Goal: Task Accomplishment & Management: Manage account settings

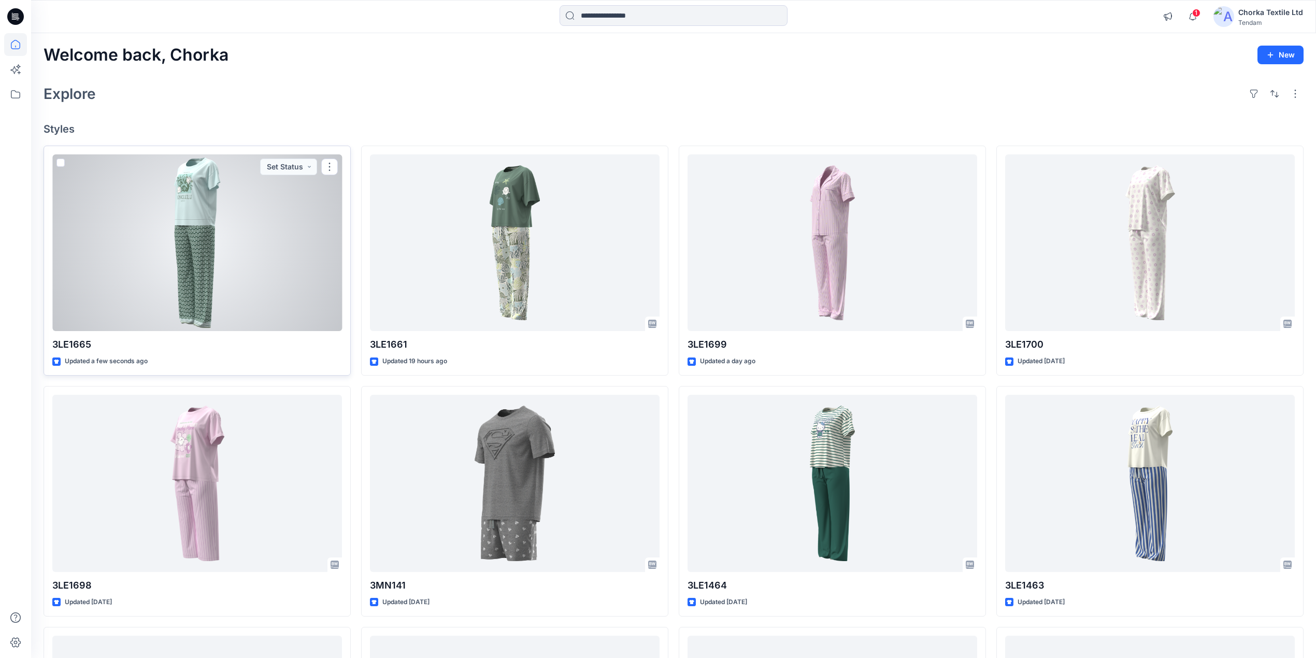
click at [195, 257] on div at bounding box center [197, 242] width 290 height 177
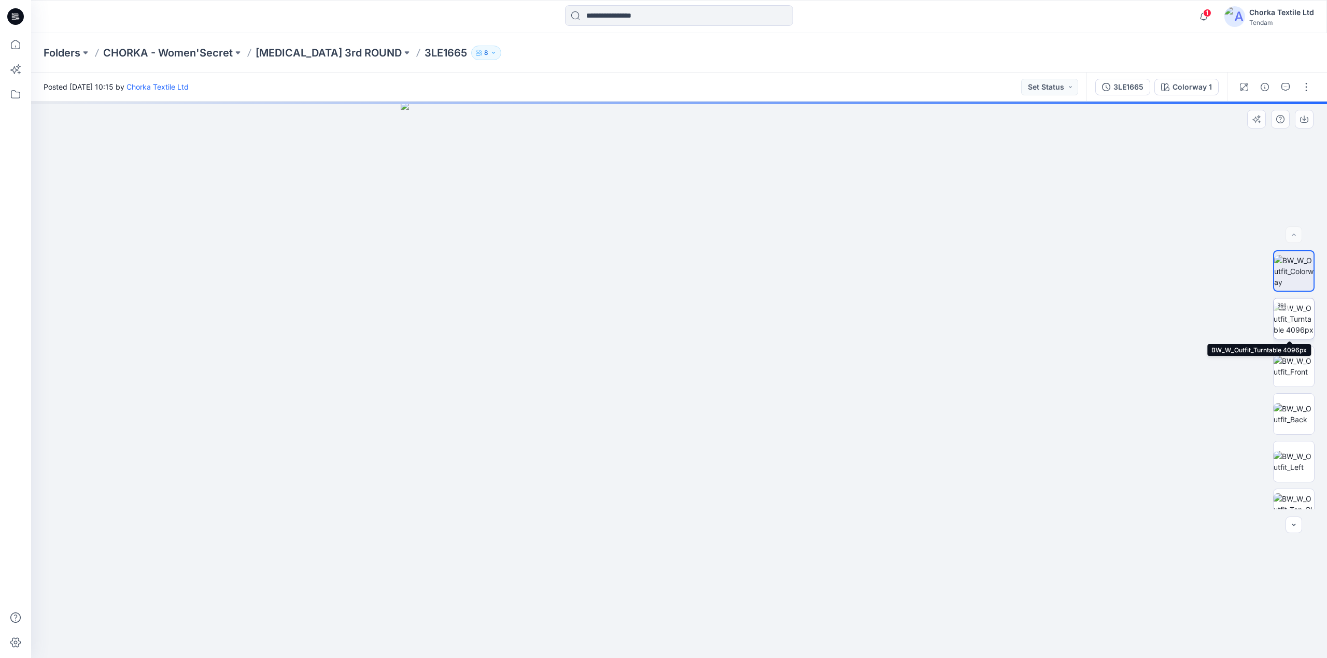
click at [1280, 322] on img at bounding box center [1293, 319] width 40 height 33
drag, startPoint x: 620, startPoint y: 516, endPoint x: 556, endPoint y: 148, distance: 373.5
click at [430, 0] on html "1 Notifications Your style 3LE1665 is ready 3 minutes ago Your style 3LE1661 is…" at bounding box center [663, 329] width 1327 height 658
drag, startPoint x: 550, startPoint y: 545, endPoint x: 717, endPoint y: 146, distance: 433.0
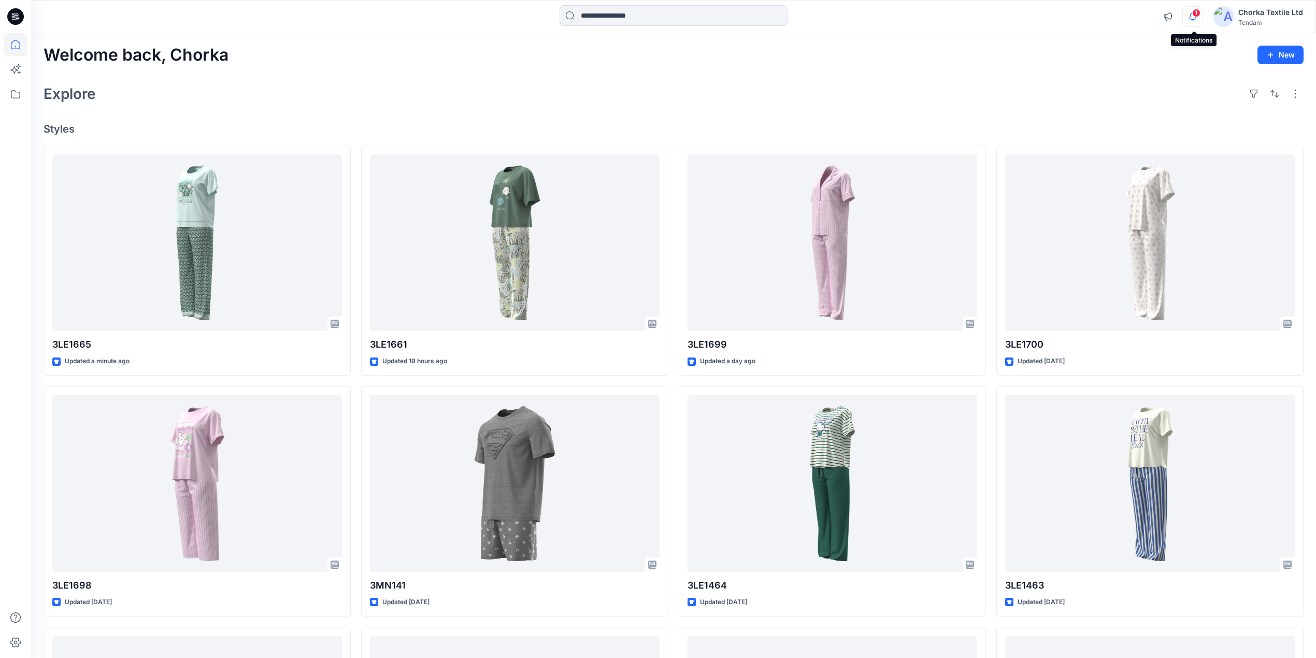
click at [1193, 15] on icon "button" at bounding box center [1193, 16] width 20 height 21
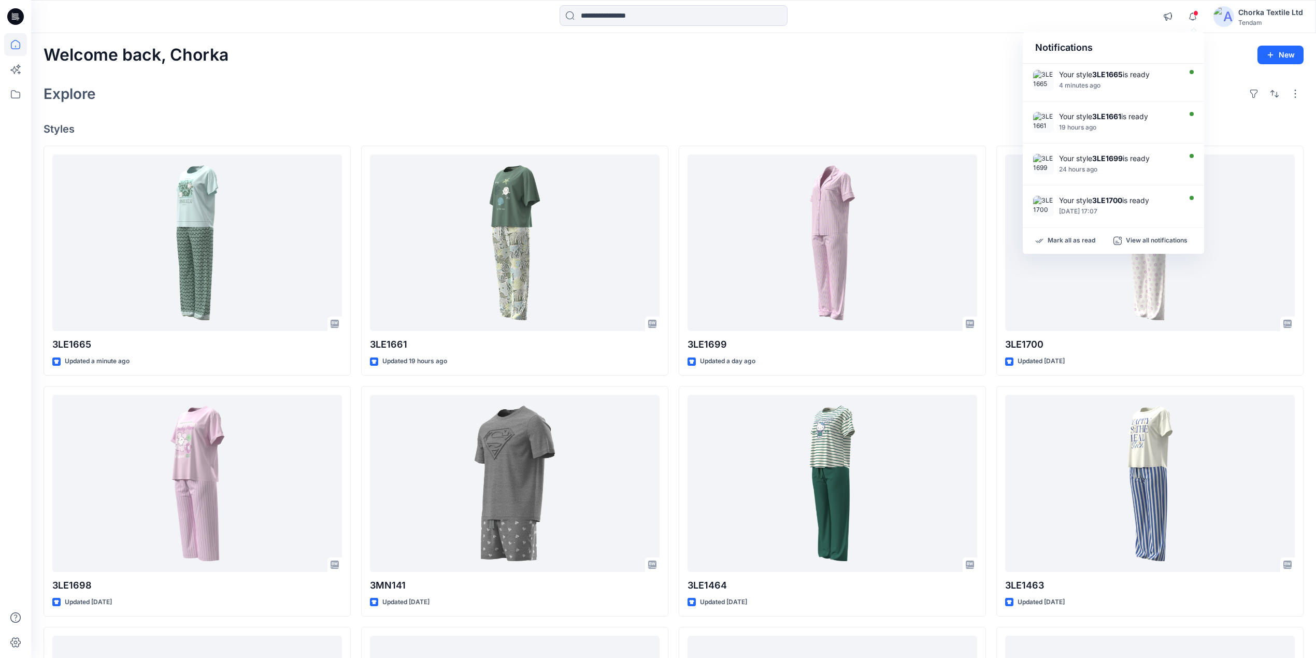
click at [974, 65] on div "Welcome back, Chorka New Explore Styles 3LE1665 Updated a minute ago 3LE1698 Up…" at bounding box center [673, 470] width 1285 height 874
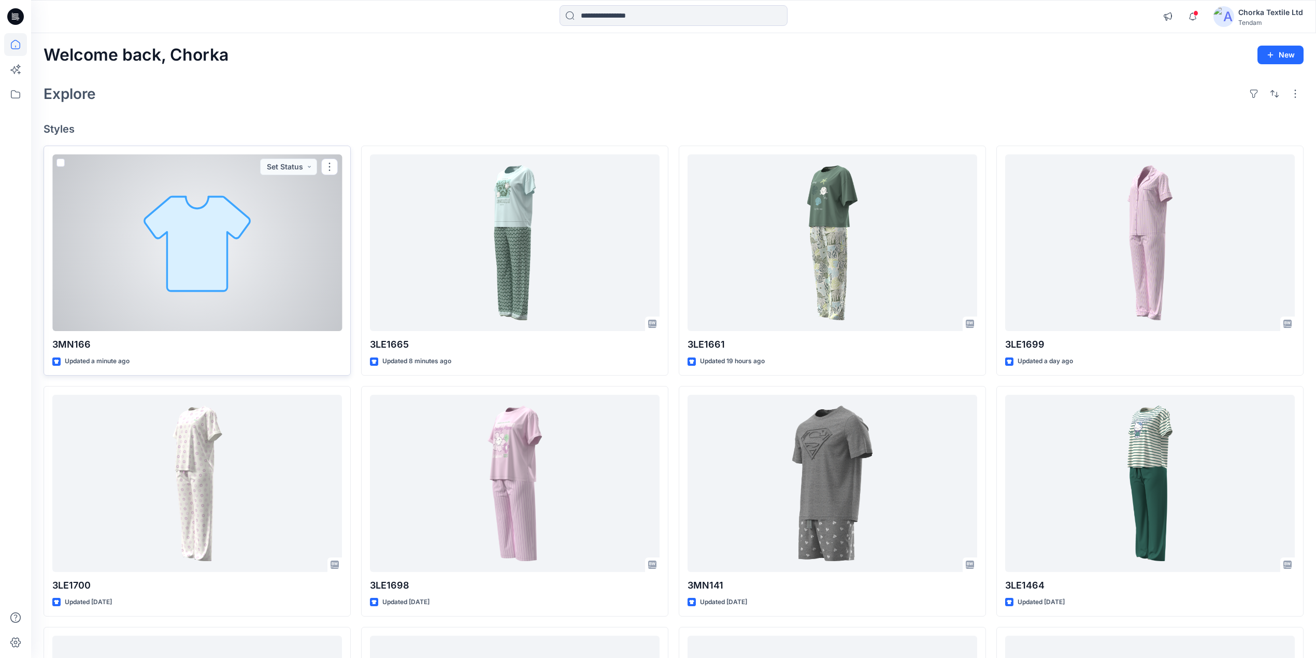
click at [285, 264] on div at bounding box center [197, 242] width 290 height 177
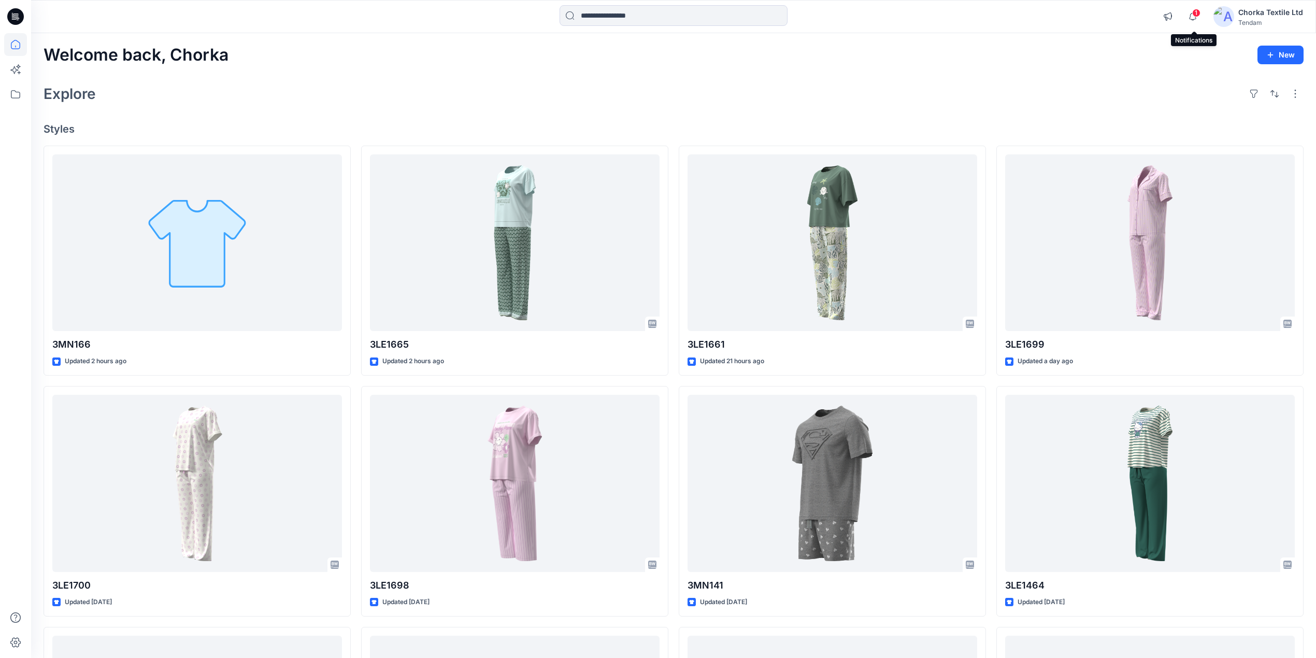
click at [1195, 13] on span "1" at bounding box center [1196, 13] width 8 height 8
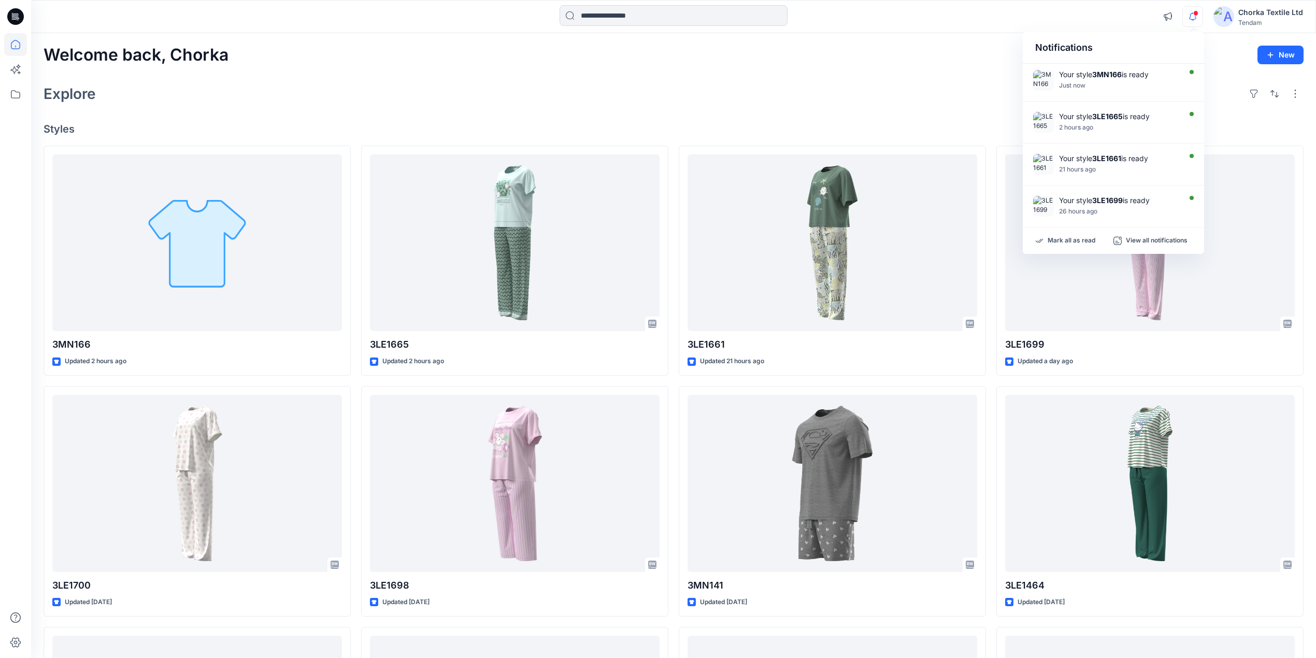
click at [859, 67] on div "Welcome back, Chorka New Explore Styles 3MN166 Updated 2 hours ago 3LE1700 Upda…" at bounding box center [673, 470] width 1285 height 874
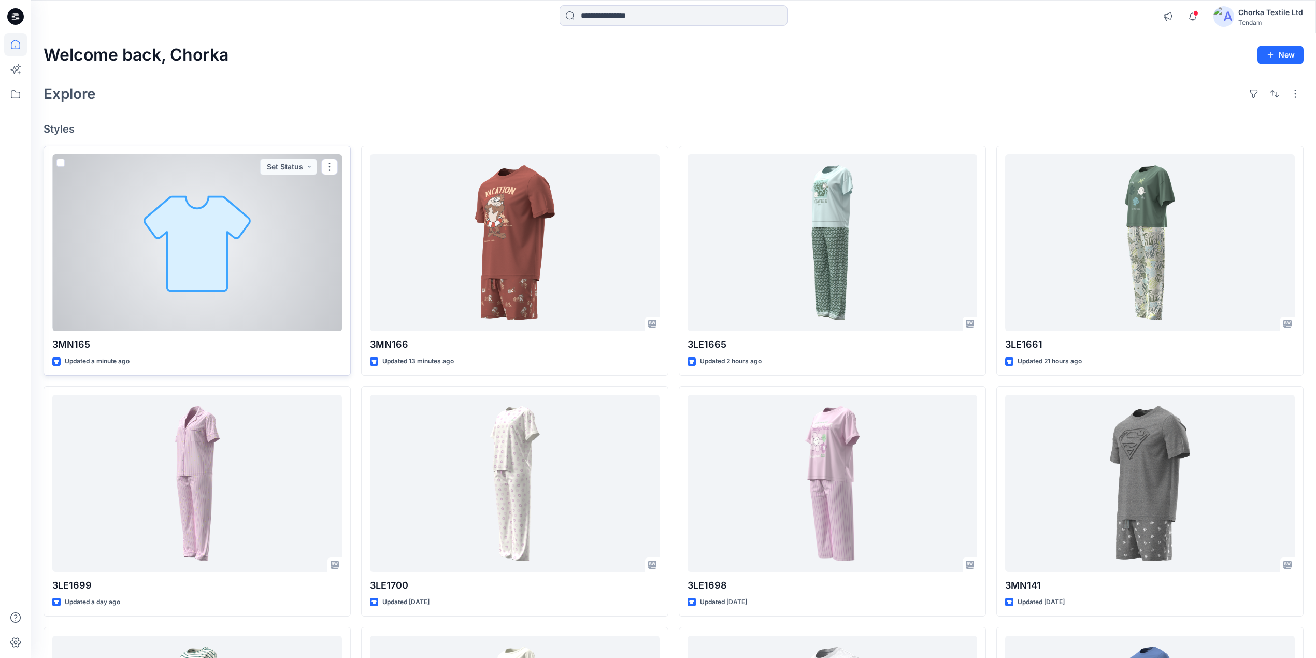
click at [256, 225] on div at bounding box center [197, 242] width 290 height 177
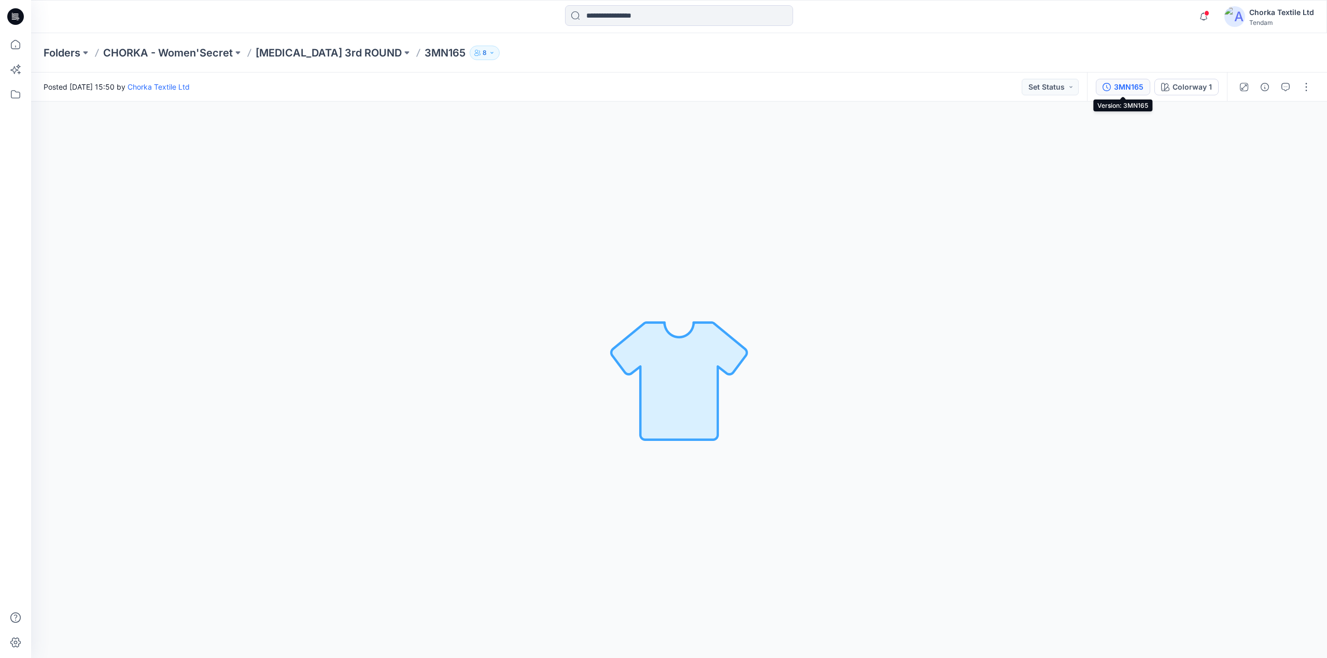
click at [1129, 89] on div "3MN165" at bounding box center [1129, 86] width 30 height 11
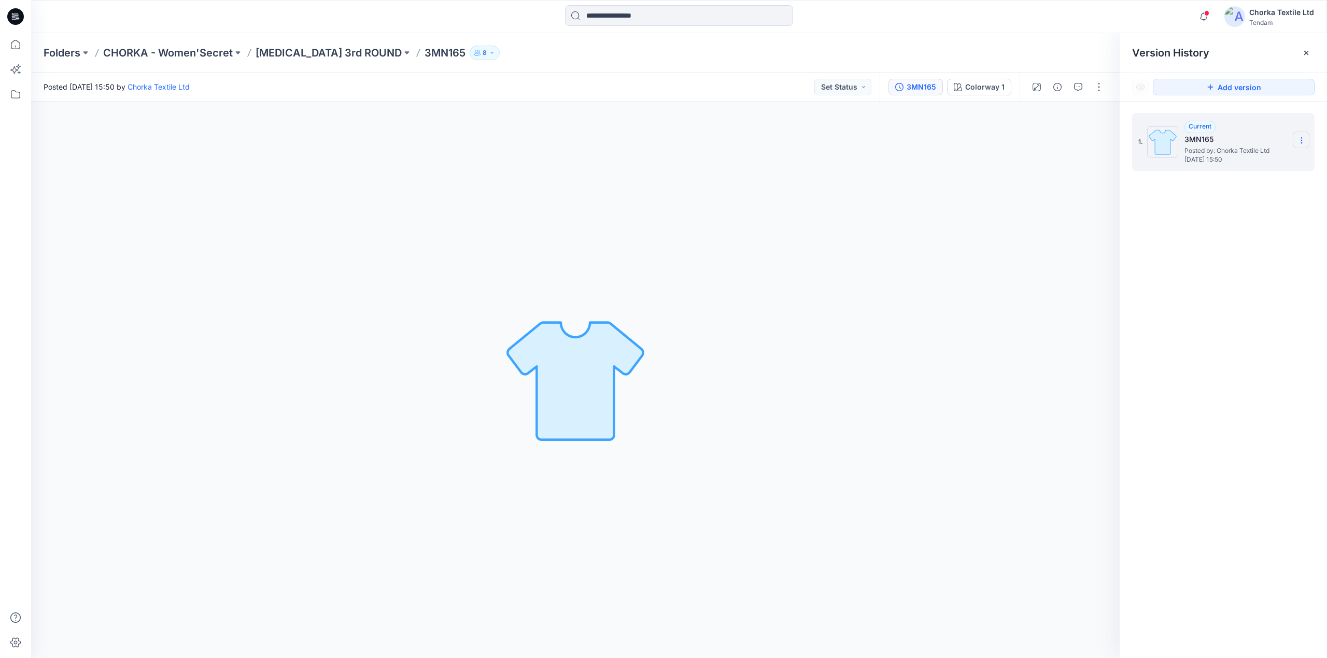
click at [1301, 143] on icon at bounding box center [1301, 143] width 1 height 1
click at [921, 85] on div "3MN165" at bounding box center [921, 86] width 30 height 11
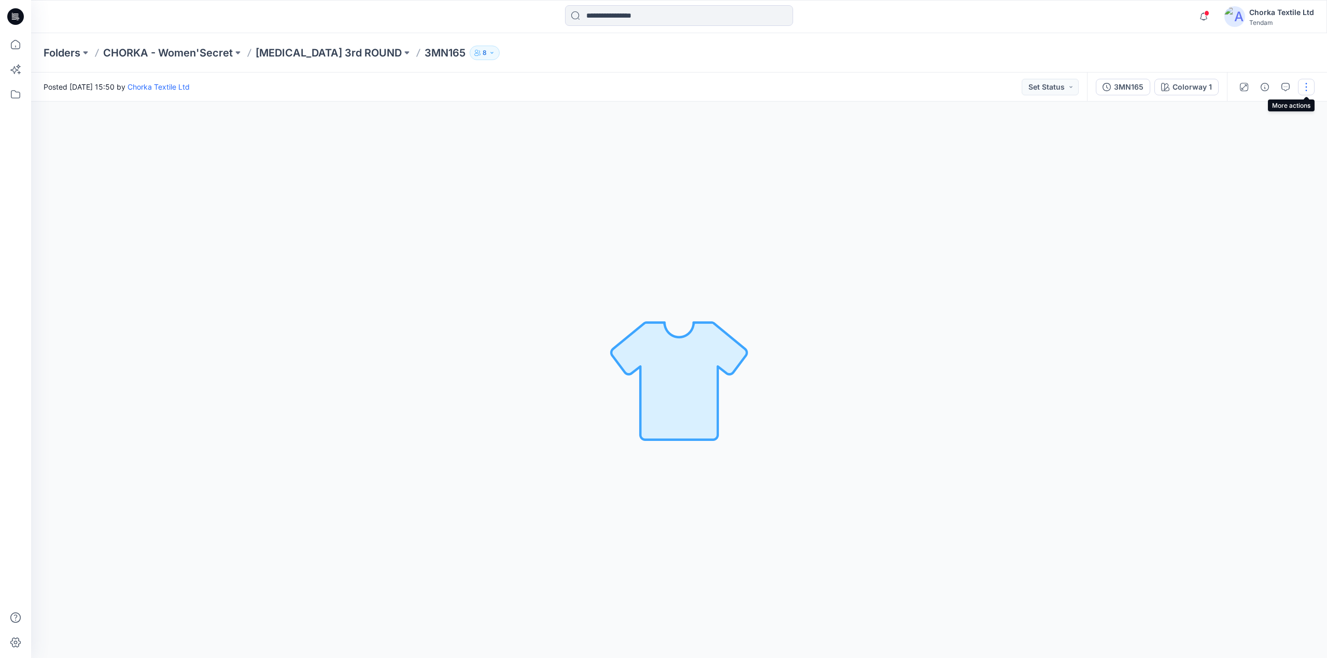
click at [1300, 84] on button "button" at bounding box center [1306, 87] width 17 height 17
click at [1248, 137] on button "Edit" at bounding box center [1262, 140] width 95 height 19
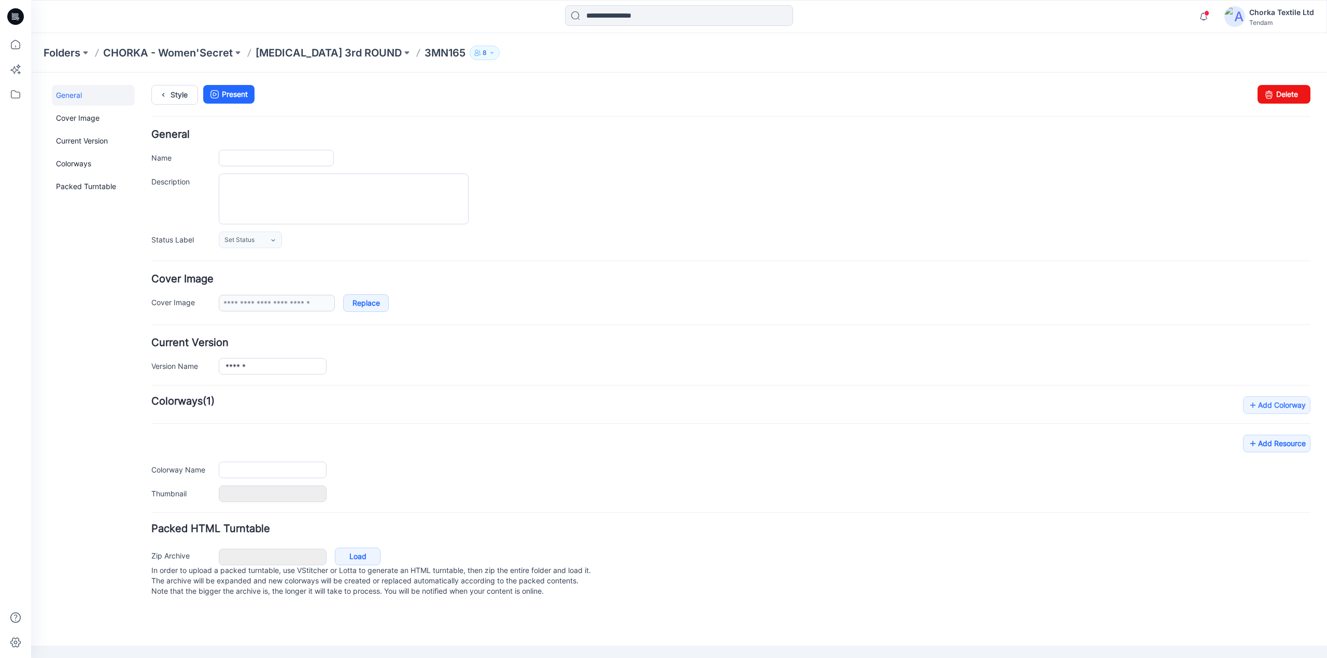
type input "******"
type input "**********"
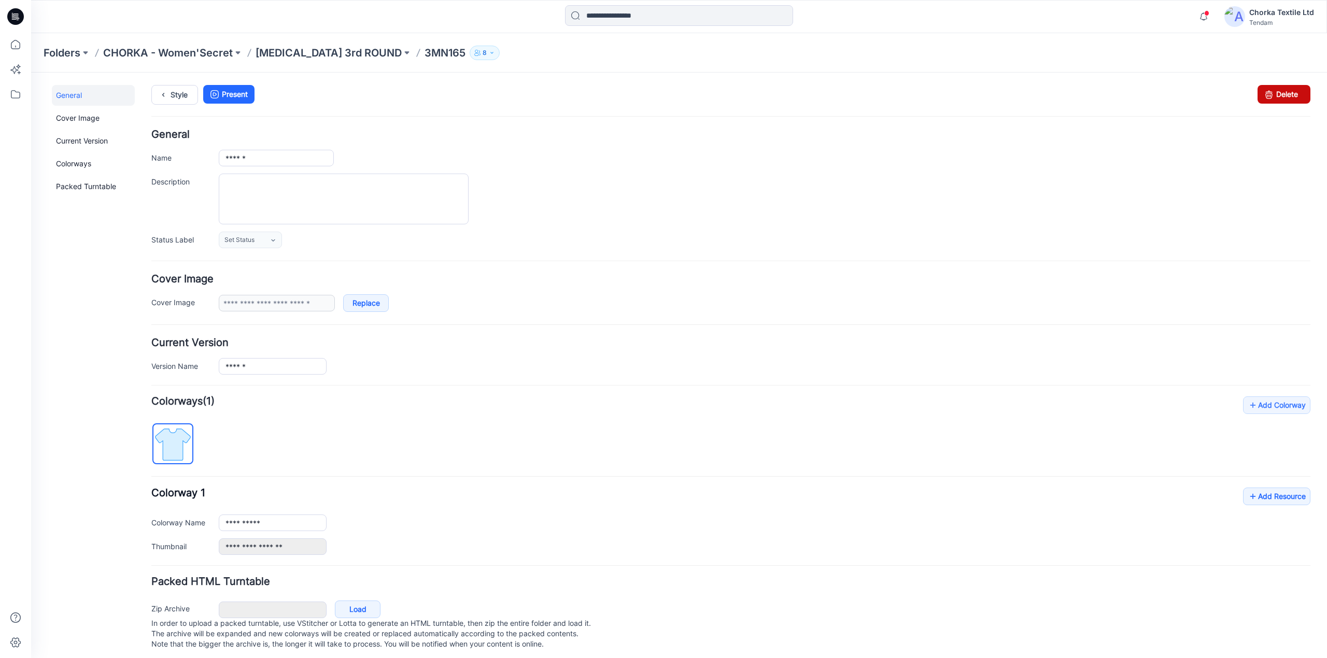
drag, startPoint x: 1275, startPoint y: 90, endPoint x: 755, endPoint y: 144, distance: 523.0
click at [1275, 90] on link "Delete" at bounding box center [1283, 94] width 53 height 19
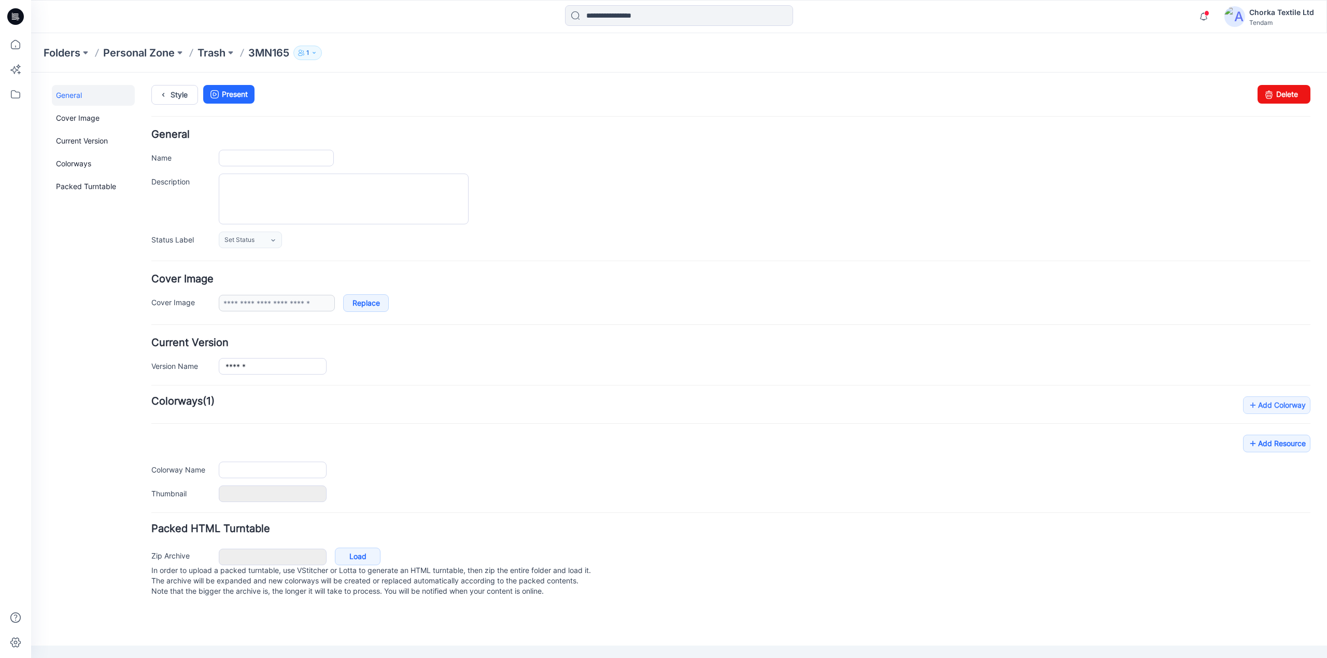
type input "******"
type input "**********"
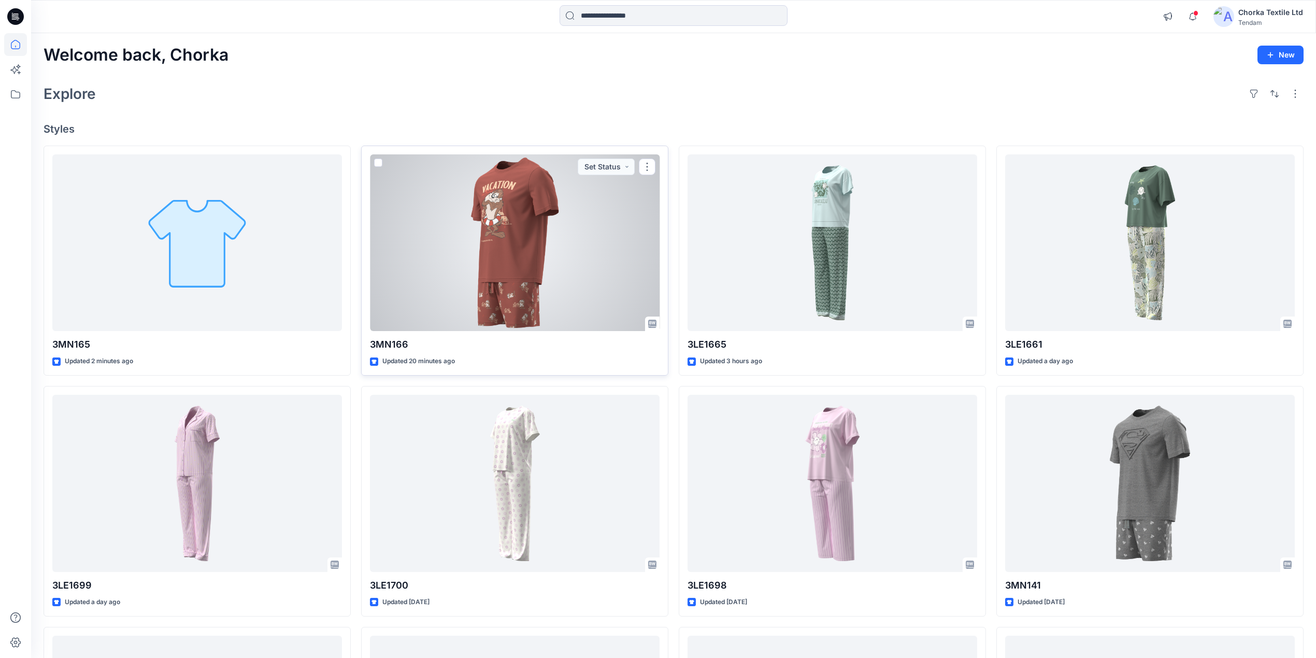
click at [576, 225] on div at bounding box center [515, 242] width 290 height 177
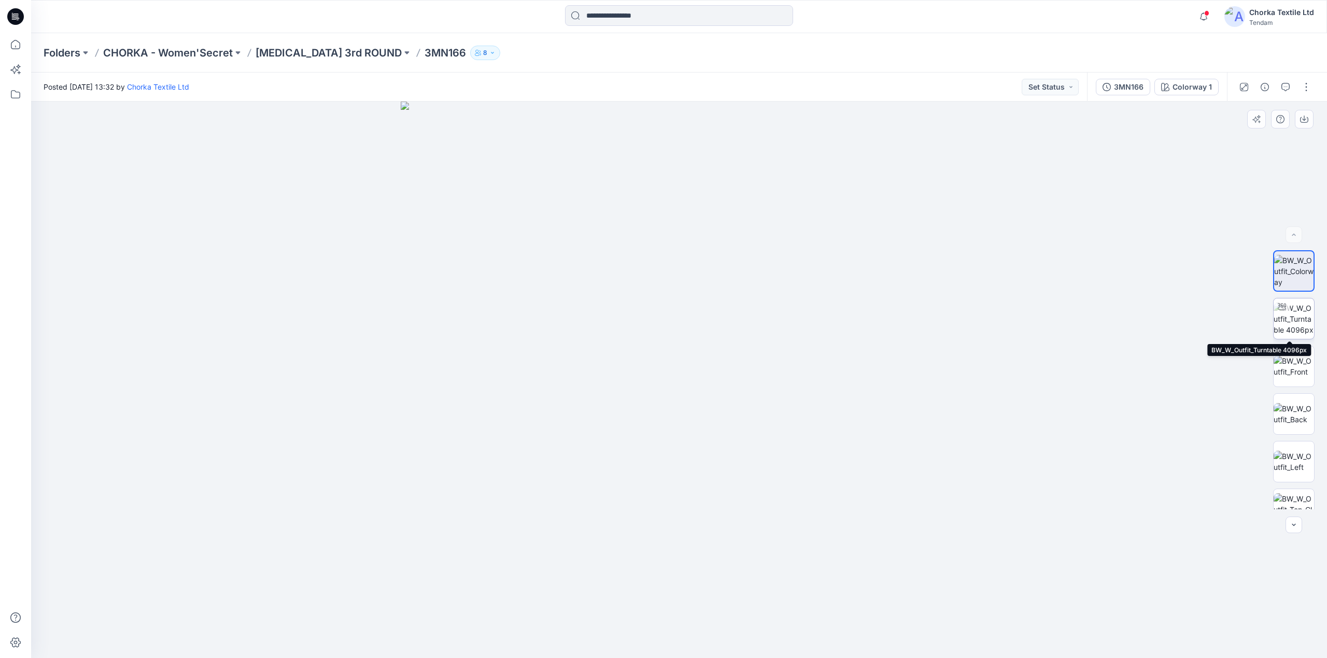
click at [1296, 311] on img at bounding box center [1293, 319] width 40 height 33
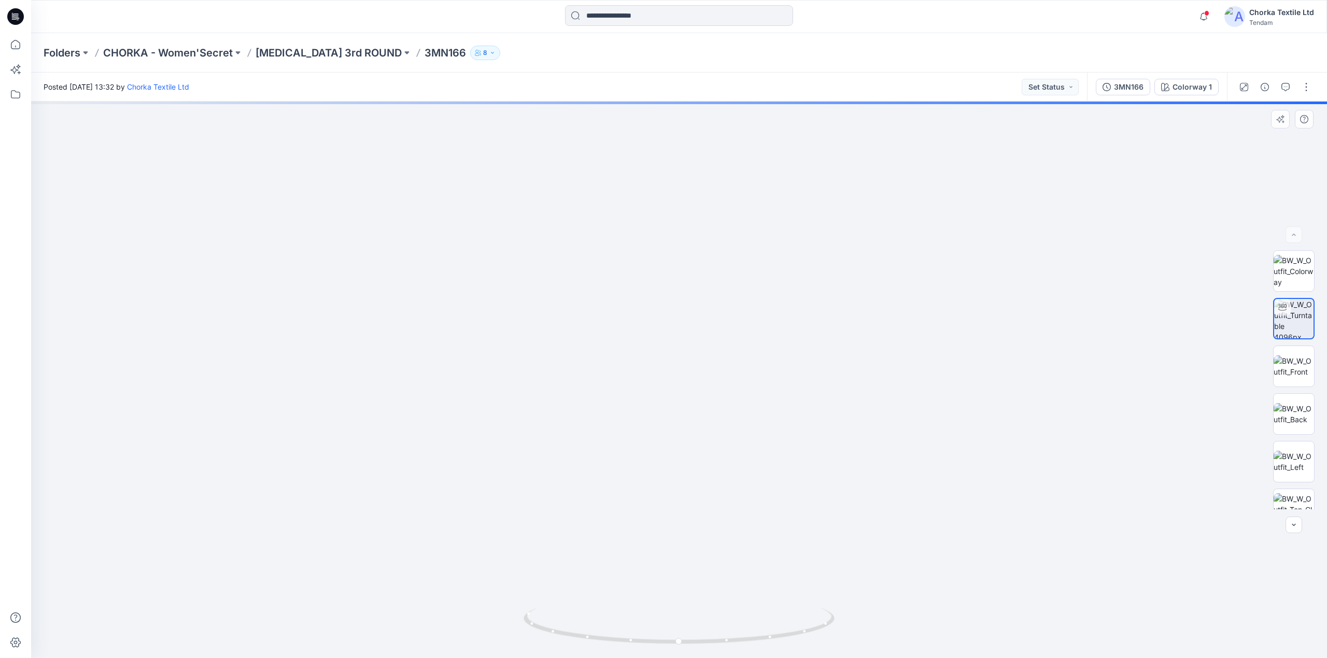
drag, startPoint x: 703, startPoint y: 310, endPoint x: 698, endPoint y: 376, distance: 66.0
click at [698, 376] on img at bounding box center [679, 270] width 1196 height 775
drag, startPoint x: 818, startPoint y: 628, endPoint x: 796, endPoint y: 598, distance: 37.1
click at [796, 598] on div at bounding box center [679, 380] width 1296 height 557
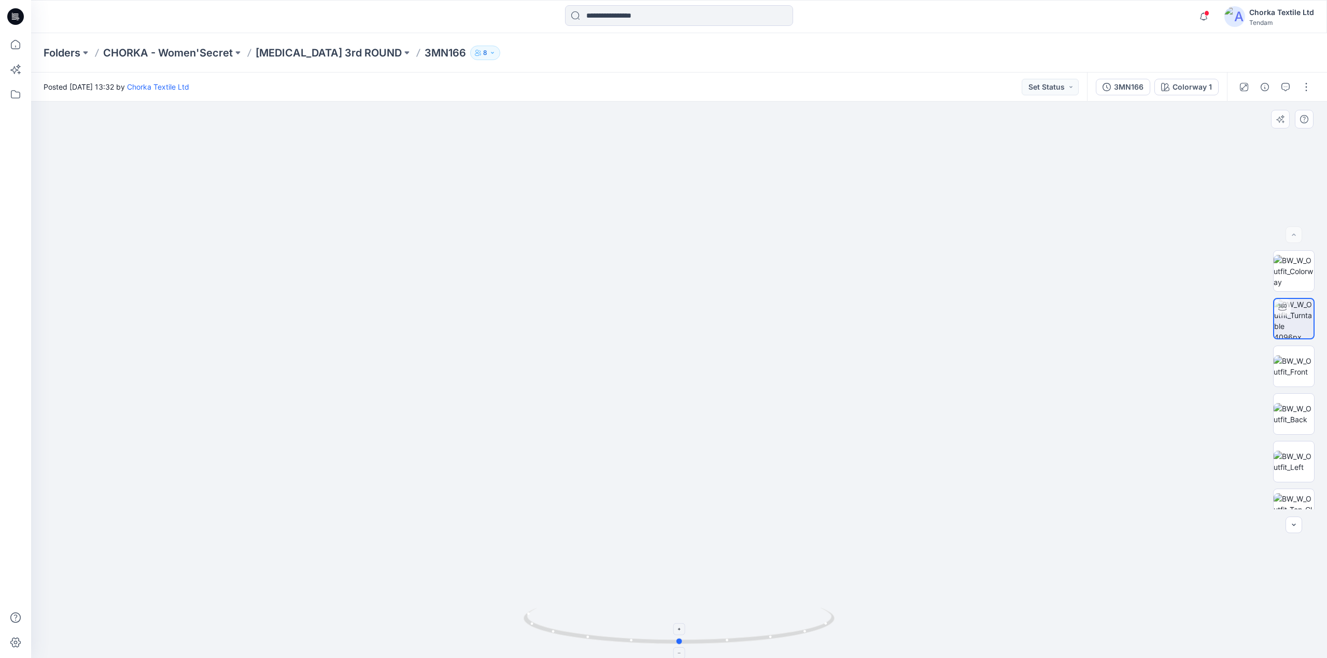
drag, startPoint x: 680, startPoint y: 643, endPoint x: 701, endPoint y: 641, distance: 20.3
click at [701, 641] on icon at bounding box center [680, 627] width 314 height 39
drag, startPoint x: 683, startPoint y: 200, endPoint x: 707, endPoint y: 339, distance: 141.4
click at [707, 339] on img at bounding box center [703, 296] width 1452 height 723
